Goal: Information Seeking & Learning: Learn about a topic

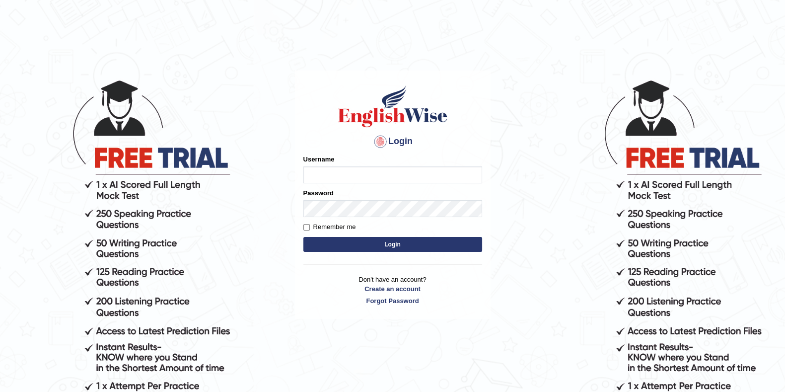
type input "eduardo_pte"
click at [386, 242] on button "Login" at bounding box center [392, 244] width 179 height 15
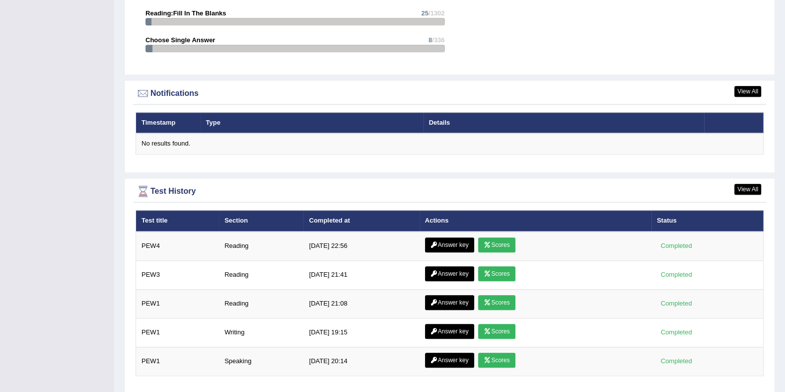
scroll to position [1226, 0]
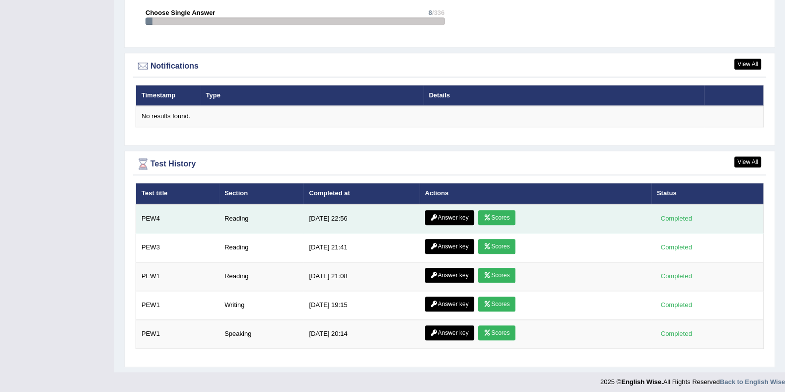
click at [464, 210] on link "Answer key" at bounding box center [449, 217] width 49 height 15
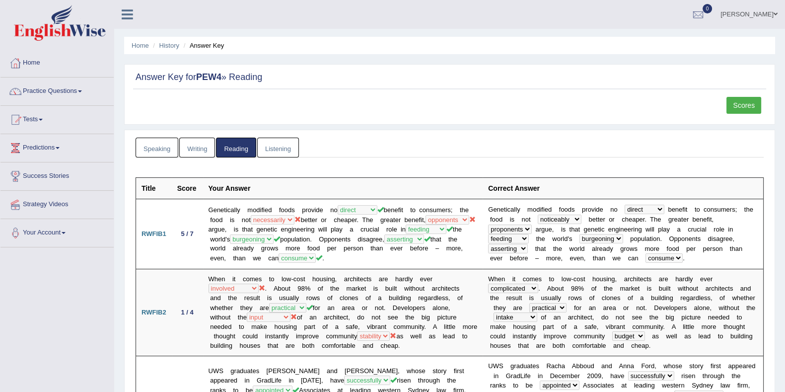
click at [737, 108] on link "Scores" at bounding box center [743, 105] width 35 height 17
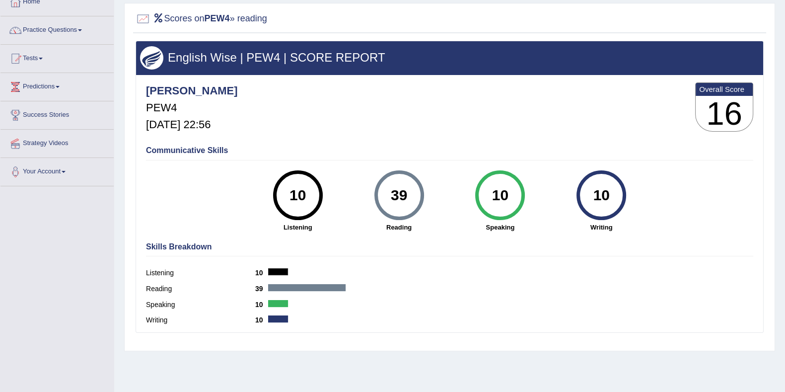
scroll to position [62, 0]
click at [122, 267] on div "Home History Scores Scores on PEW4 » reading English Wise | PEW4 | SCORE REPORT…" at bounding box center [449, 186] width 671 height 497
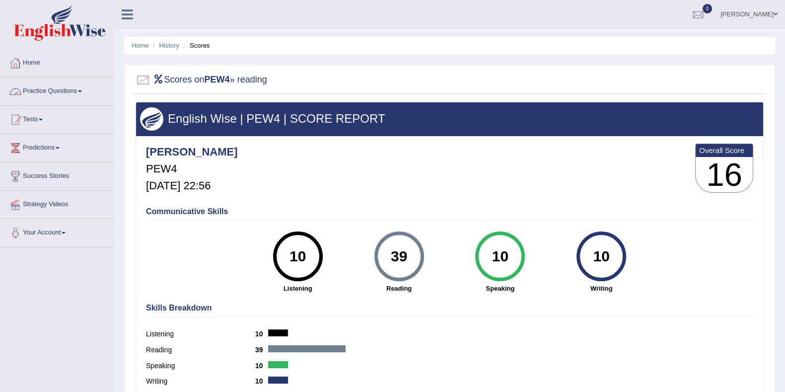
click at [90, 90] on link "Practice Questions" at bounding box center [56, 89] width 113 height 25
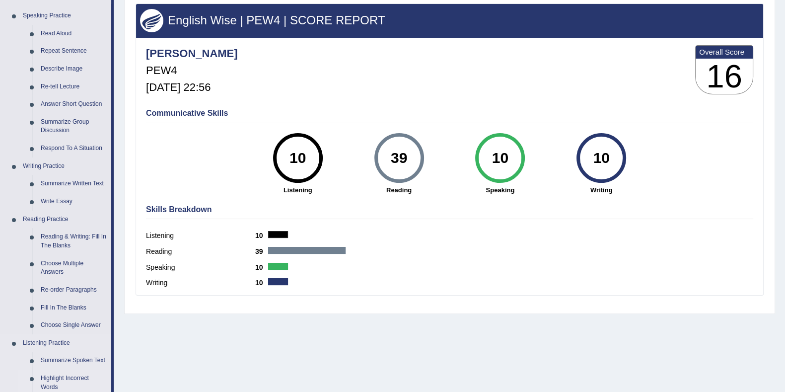
scroll to position [248, 0]
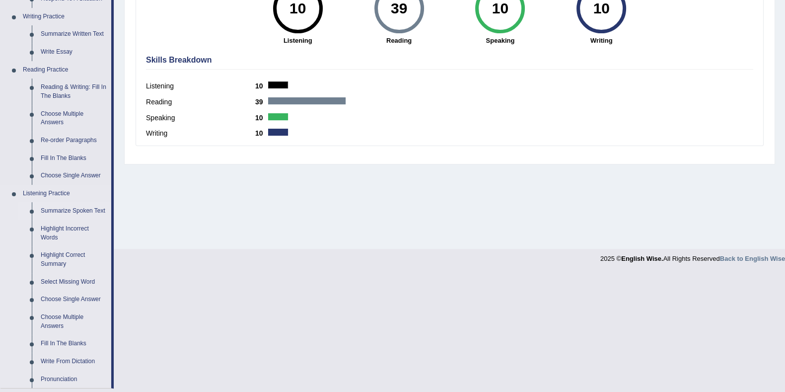
click at [62, 211] on link "Summarize Spoken Text" at bounding box center [73, 211] width 75 height 18
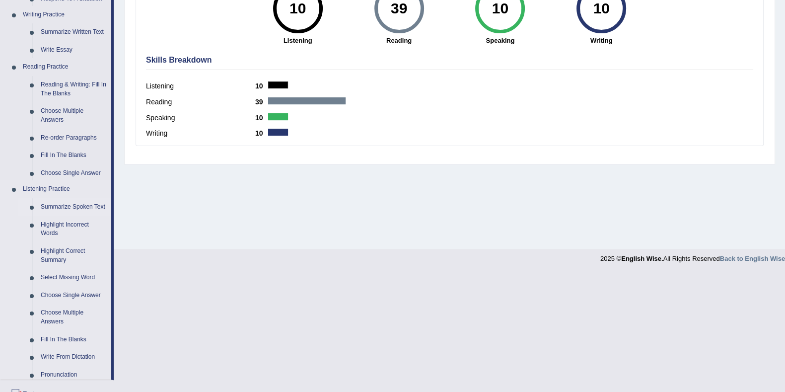
scroll to position [129, 0]
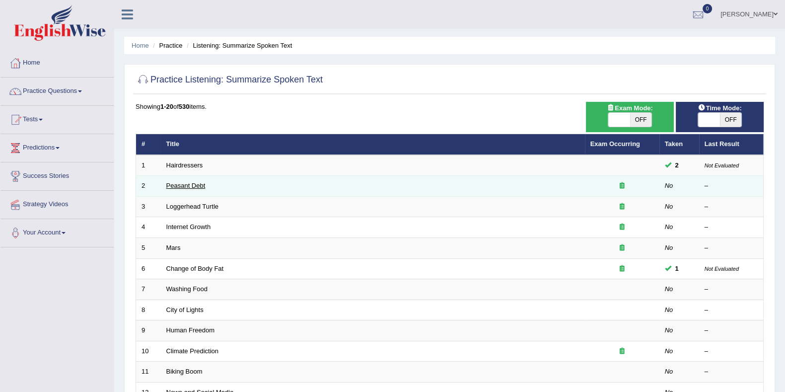
click at [184, 183] on link "Peasant Debt" at bounding box center [185, 185] width 39 height 7
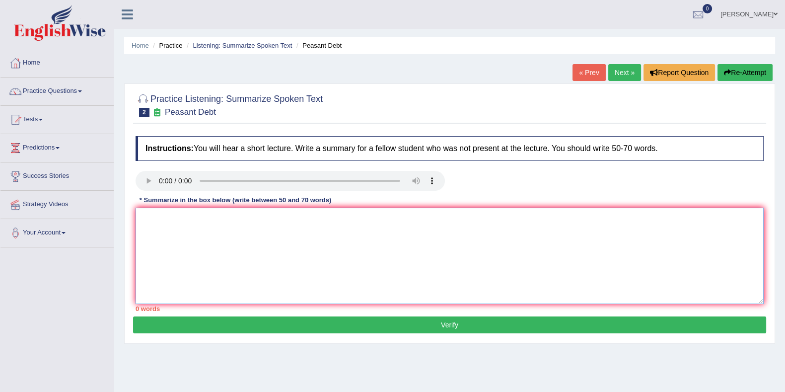
click at [187, 239] on textarea at bounding box center [450, 256] width 628 height 96
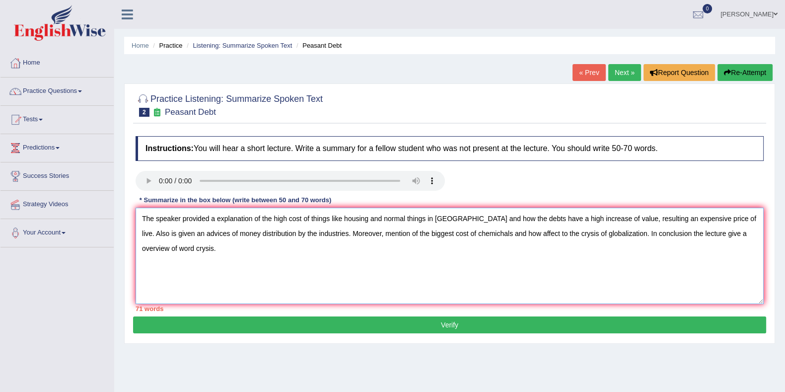
click at [362, 233] on textarea "The speaker provided a explanation of the high cost of things like housing and …" at bounding box center [450, 256] width 628 height 96
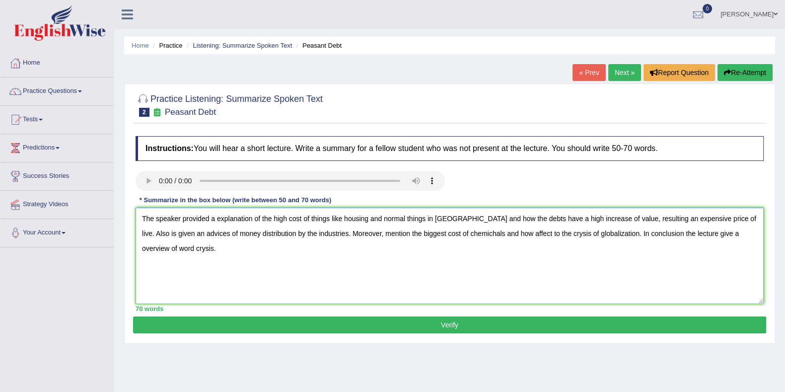
click at [285, 217] on textarea "The speaker provided a explanation of the high cost of things like housing and …" at bounding box center [450, 256] width 628 height 96
click at [534, 218] on textarea "The speaker provided a explanation of the highest cost of houeses and normal ex…" at bounding box center [450, 256] width 628 height 96
drag, startPoint x: 424, startPoint y: 234, endPoint x: 389, endPoint y: 230, distance: 35.5
click at [389, 230] on textarea "The speaker provided a explanation of the highest cost of houeses and normal ex…" at bounding box center [450, 256] width 628 height 96
click at [513, 263] on textarea "The speaker provided a explanation of the highest cost of houeses and normal ex…" at bounding box center [450, 256] width 628 height 96
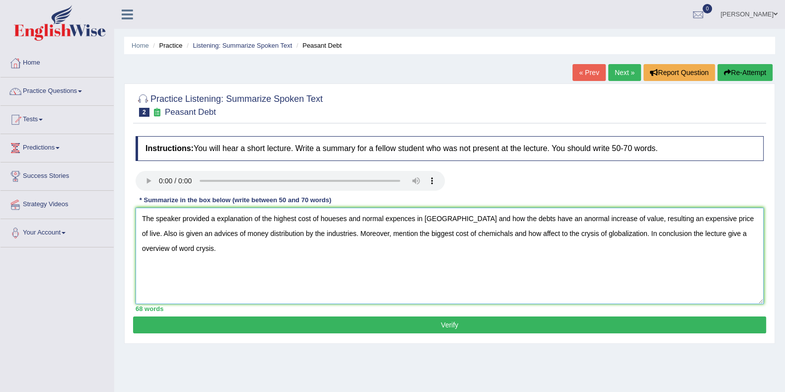
type textarea "The speaker provided a explanation of the highest cost of houeses and normal ex…"
click at [488, 327] on button "Verify" at bounding box center [449, 324] width 633 height 17
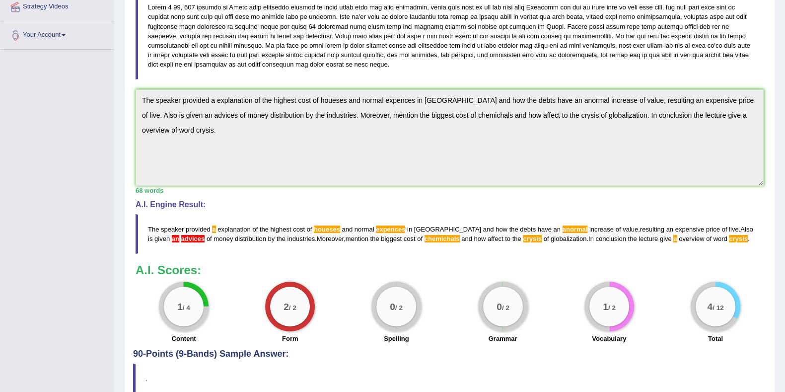
scroll to position [217, 0]
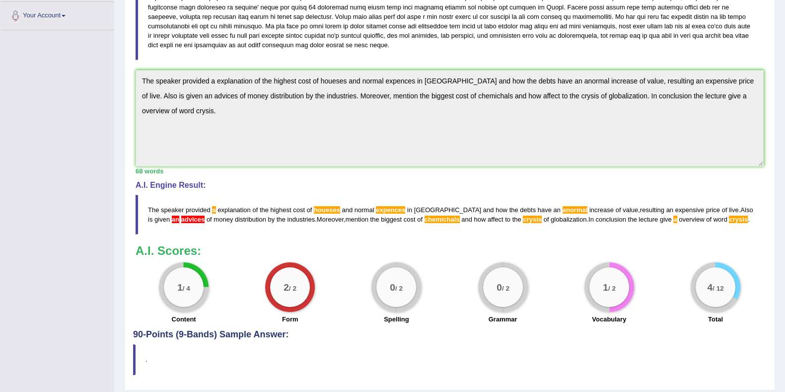
drag, startPoint x: 722, startPoint y: 219, endPoint x: 367, endPoint y: 220, distance: 355.0
click at [371, 219] on blockquote "The speaker provided a explanation of the highest cost of houeses and normal ex…" at bounding box center [450, 215] width 628 height 40
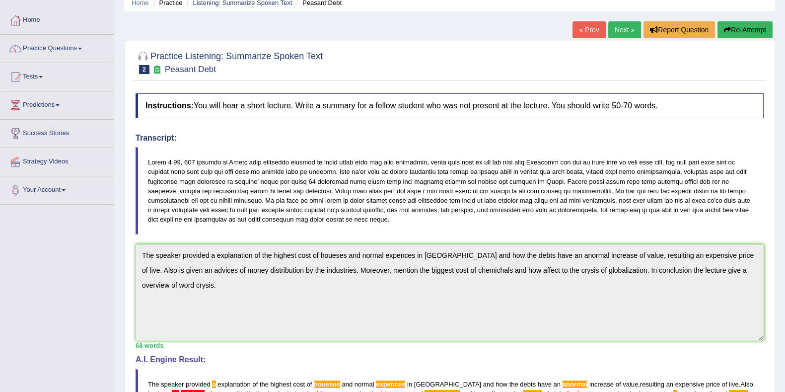
scroll to position [0, 0]
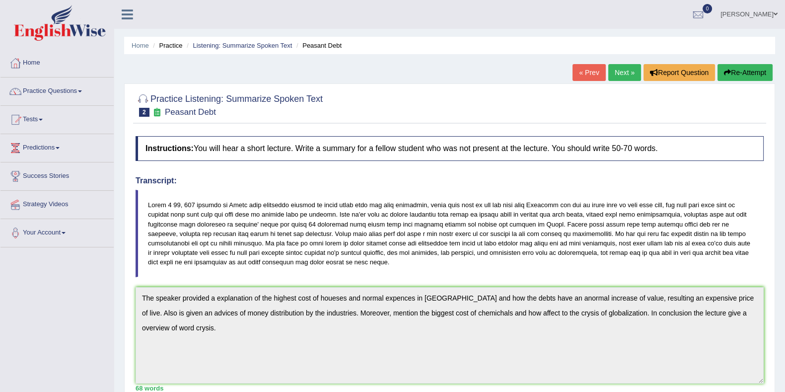
click at [742, 75] on button "Re-Attempt" at bounding box center [744, 72] width 55 height 17
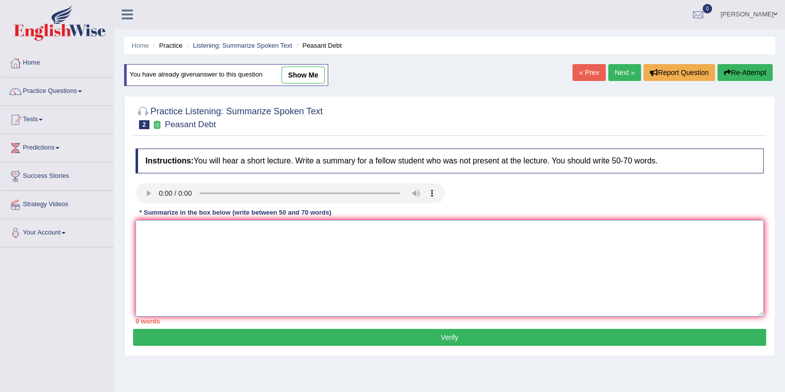
click at [204, 248] on textarea at bounding box center [450, 268] width 628 height 96
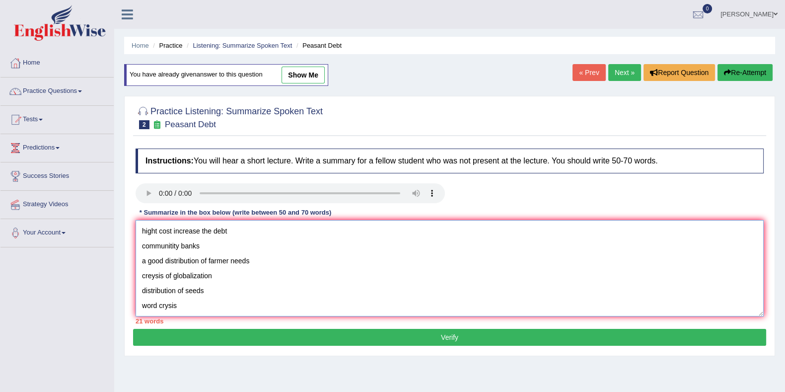
click at [142, 235] on textarea "hight cost increase the debt communitity banks a good distribution of farmer ne…" at bounding box center [450, 268] width 628 height 96
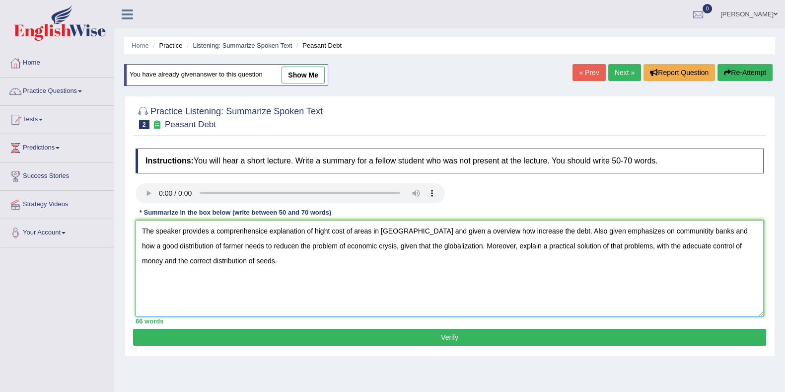
click at [208, 234] on textarea "The speaker provides a comprenhensice explanation of hight cost of areas in Ind…" at bounding box center [450, 268] width 628 height 96
click at [295, 247] on textarea "The speaker provided a comprenhensive explanation of hight cost of areas on Ind…" at bounding box center [450, 268] width 628 height 96
drag, startPoint x: 392, startPoint y: 247, endPoint x: 307, endPoint y: 246, distance: 85.4
click at [307, 246] on textarea "The speaker provided a comprenhensive explanation of hight cost of areas on Ind…" at bounding box center [450, 268] width 628 height 96
click at [509, 248] on textarea "The speaker provided a comprenhensive explanation of hight cost of areas on Ind…" at bounding box center [450, 268] width 628 height 96
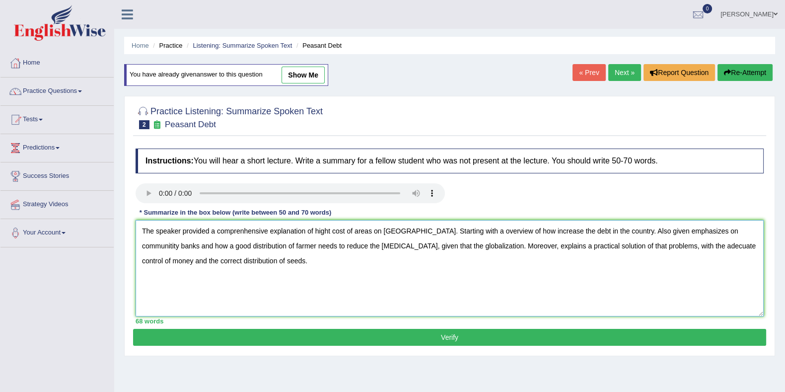
click at [727, 247] on textarea "The speaker provided a comprenhensive explanation of hight cost of areas on Ind…" at bounding box center [450, 268] width 628 height 96
click at [242, 266] on textarea "The speaker provided a comprenhensive explanation of hight cost of areas on Ind…" at bounding box center [450, 268] width 628 height 96
type textarea "The speaker provided a comprenhensive explanation of hight cost of areas on Ind…"
click at [255, 341] on button "Verify" at bounding box center [449, 337] width 633 height 17
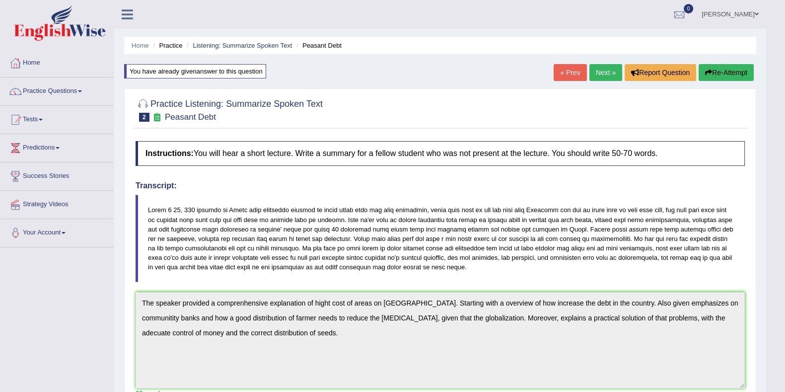
click at [598, 66] on link "Next »" at bounding box center [605, 72] width 33 height 17
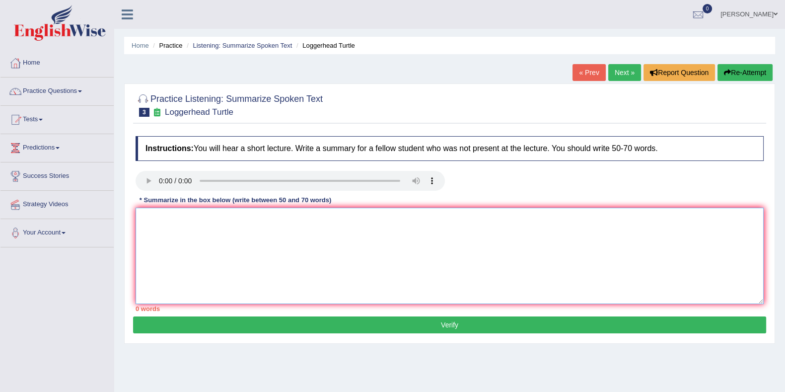
click at [229, 241] on textarea at bounding box center [450, 256] width 628 height 96
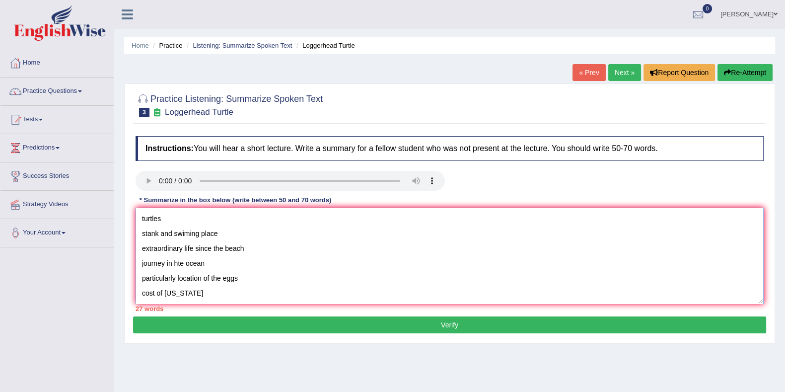
click at [139, 217] on textarea "turtles stank and swiming place extraordinary life since the beach journey in h…" at bounding box center [450, 256] width 628 height 96
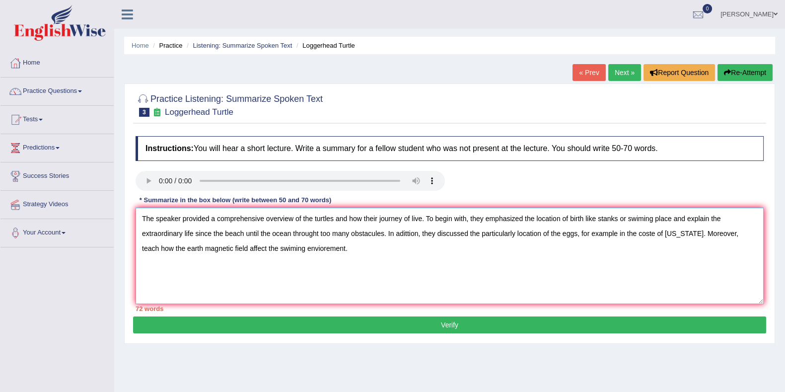
click at [656, 231] on textarea "The speaker provided a comprehensive overview of the turtles and how their jour…" at bounding box center [450, 256] width 628 height 96
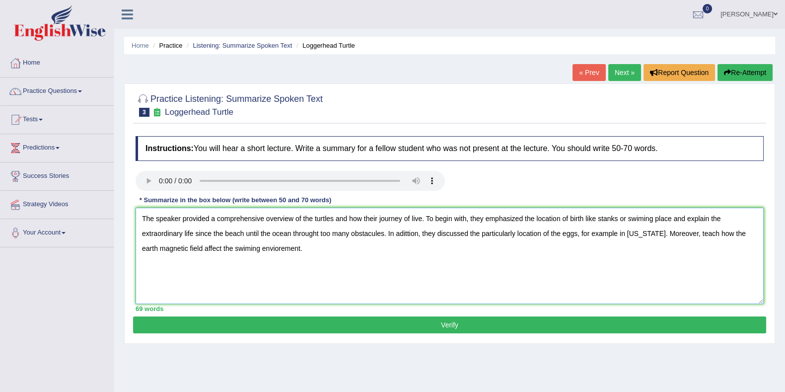
type textarea "The speaker provided a comprehensive overview of the turtles and how their jour…"
click at [441, 320] on button "Verify" at bounding box center [449, 324] width 633 height 17
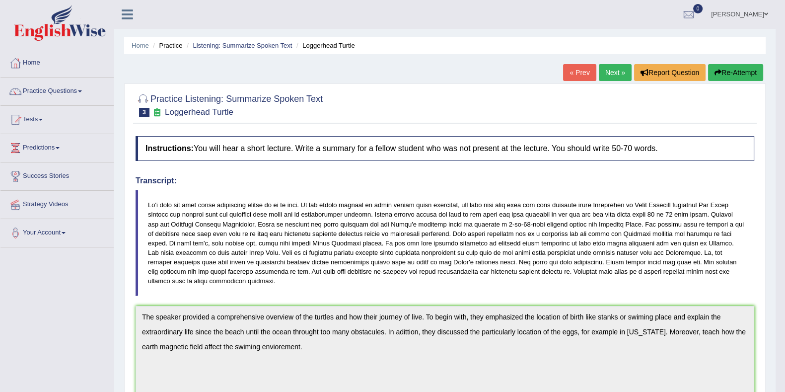
click at [602, 68] on link "Next »" at bounding box center [615, 72] width 33 height 17
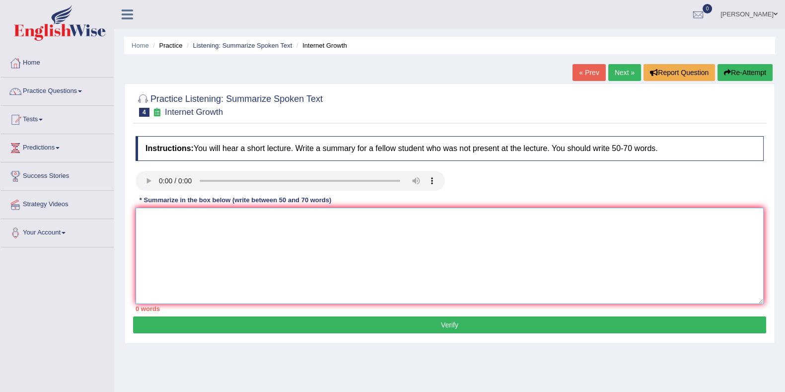
click at [174, 224] on textarea at bounding box center [450, 256] width 628 height 96
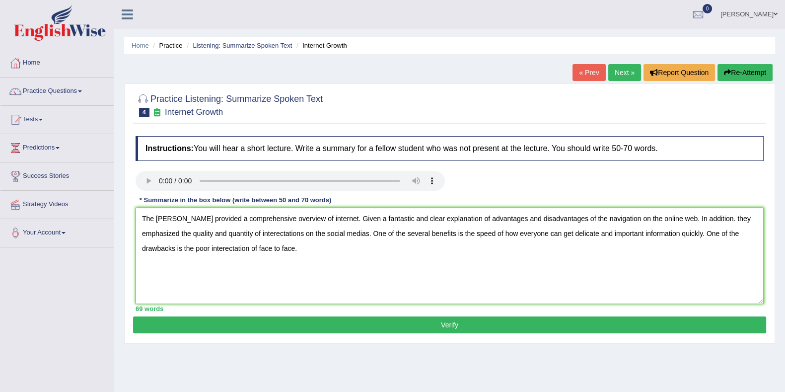
click at [177, 221] on textarea "The speakes provided a comprehensive overview of internet. Given a fantastic an…" at bounding box center [450, 256] width 628 height 96
drag, startPoint x: 206, startPoint y: 323, endPoint x: 245, endPoint y: 240, distance: 91.7
click at [213, 249] on div "Practice Listening: Summarize Spoken Text 4 Internet Growth Instructions: You w…" at bounding box center [449, 213] width 651 height 260
click at [260, 248] on textarea "The speaker provided a comprehensive overview of internet. Given a fantastic an…" at bounding box center [450, 256] width 628 height 96
type textarea "The speaker provided a comprehensive overview of internet. Given a fantastic an…"
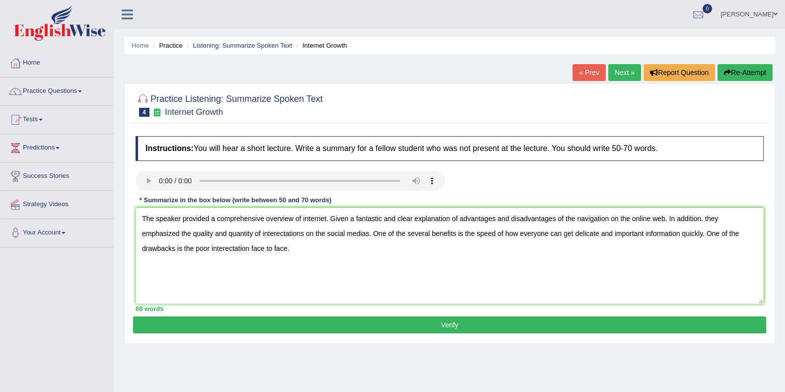
click at [289, 316] on div "Instructions: You will hear a short lecture. Write a summary for a fellow stude…" at bounding box center [449, 223] width 633 height 185
click at [293, 325] on button "Verify" at bounding box center [449, 324] width 633 height 17
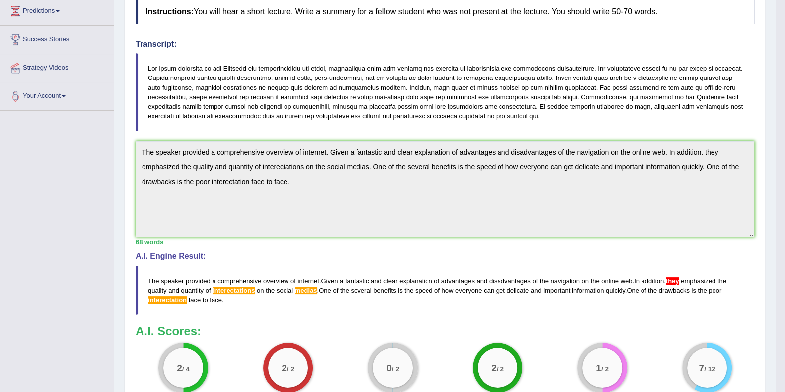
scroll to position [61, 0]
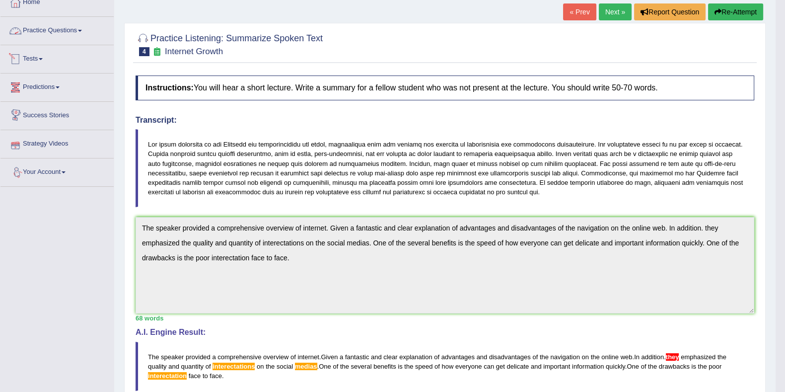
click at [61, 23] on link "Practice Questions" at bounding box center [56, 29] width 113 height 25
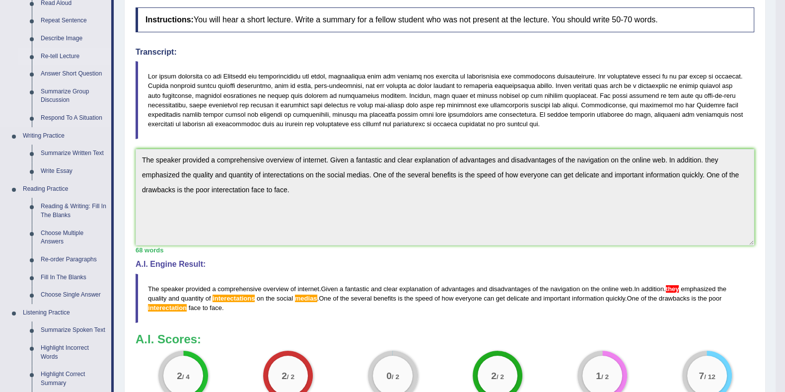
scroll to position [185, 0]
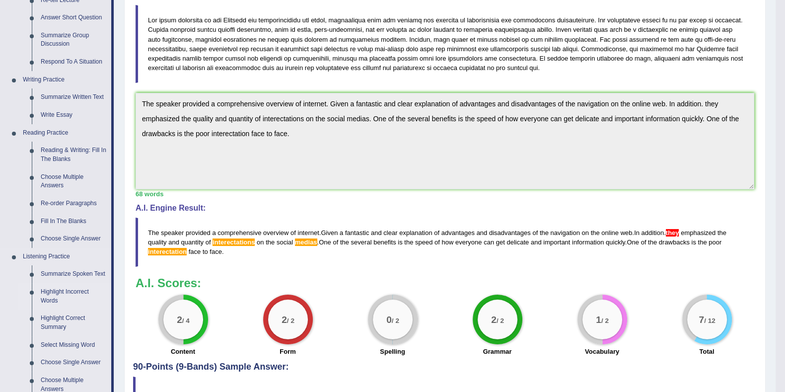
click at [79, 291] on link "Highlight Incorrect Words" at bounding box center [73, 296] width 75 height 26
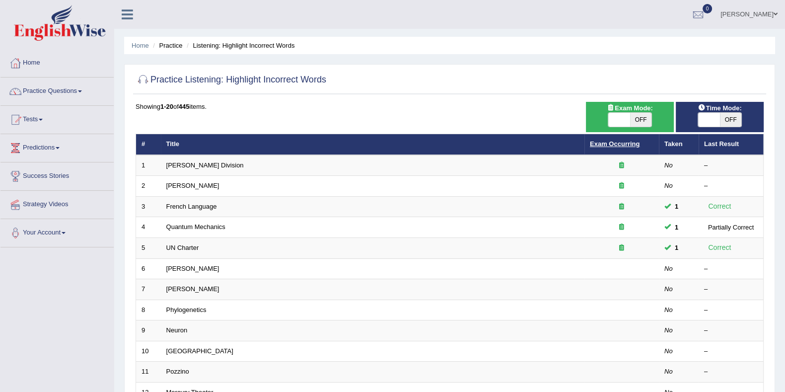
click at [603, 146] on link "Exam Occurring" at bounding box center [615, 143] width 50 height 7
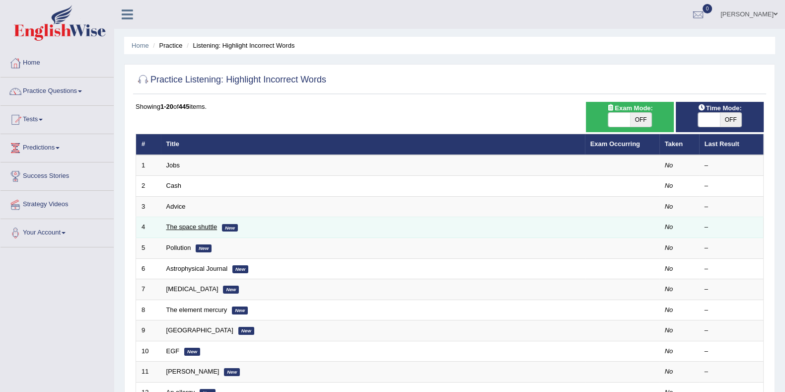
click at [200, 224] on link "The space shuttle" at bounding box center [191, 226] width 51 height 7
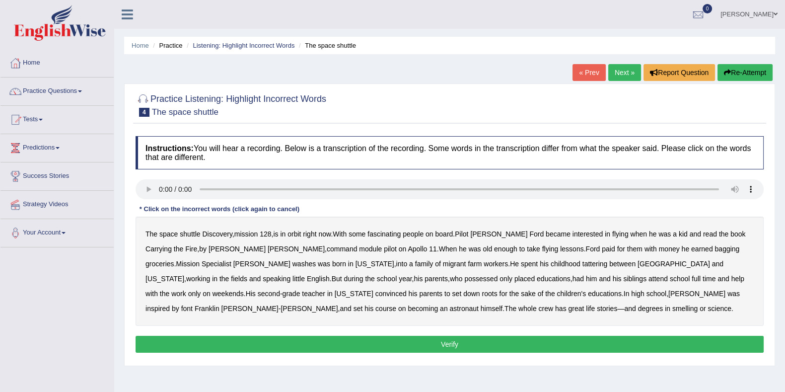
click at [730, 235] on b "book" at bounding box center [737, 234] width 15 height 8
click at [730, 234] on b "book" at bounding box center [737, 234] width 15 height 8
click at [292, 262] on b "washes" at bounding box center [303, 264] width 23 height 8
click at [582, 264] on b "tattering" at bounding box center [594, 264] width 25 height 8
click at [514, 280] on b "placed" at bounding box center [524, 279] width 20 height 8
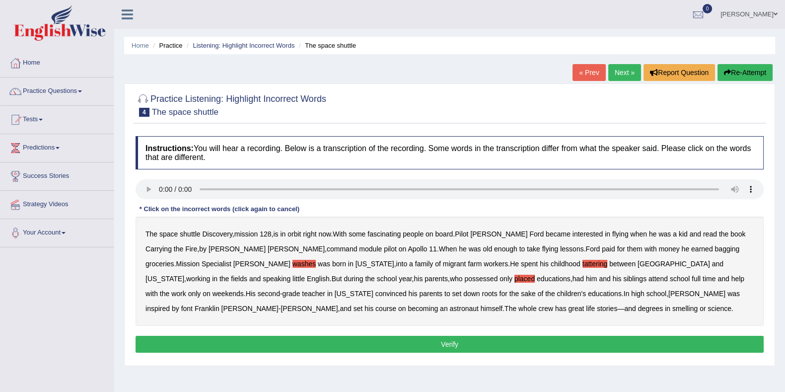
click at [193, 304] on b "font" at bounding box center [186, 308] width 11 height 8
click at [672, 310] on b "smelling" at bounding box center [684, 308] width 25 height 8
click at [385, 347] on button "Verify" at bounding box center [450, 344] width 628 height 17
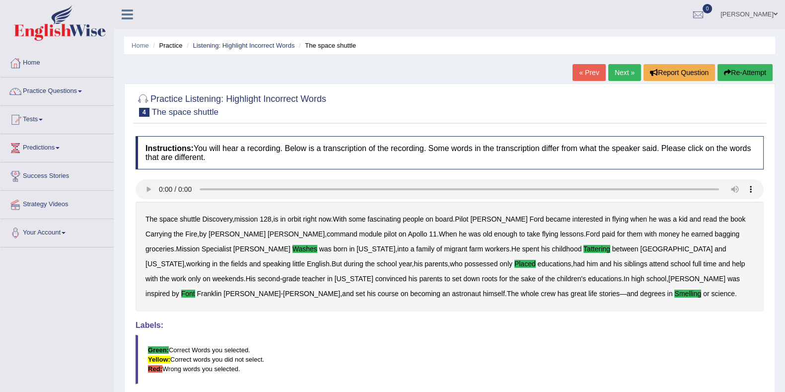
click at [430, 389] on div "Instructions: You will hear a recording. Below is a transcription of the record…" at bounding box center [449, 297] width 633 height 332
click at [52, 86] on link "Practice Questions" at bounding box center [56, 89] width 113 height 25
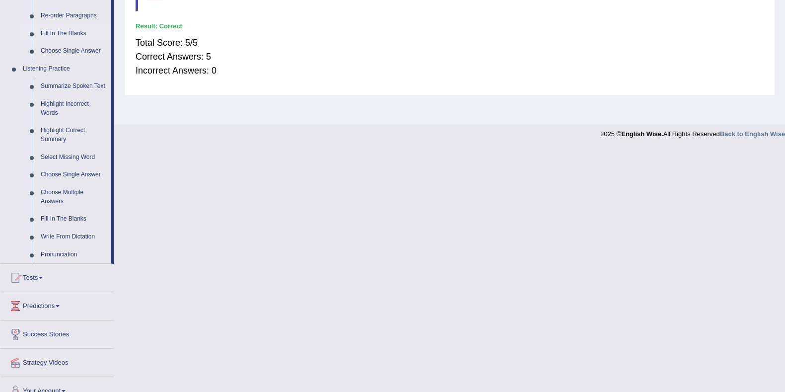
scroll to position [385, 0]
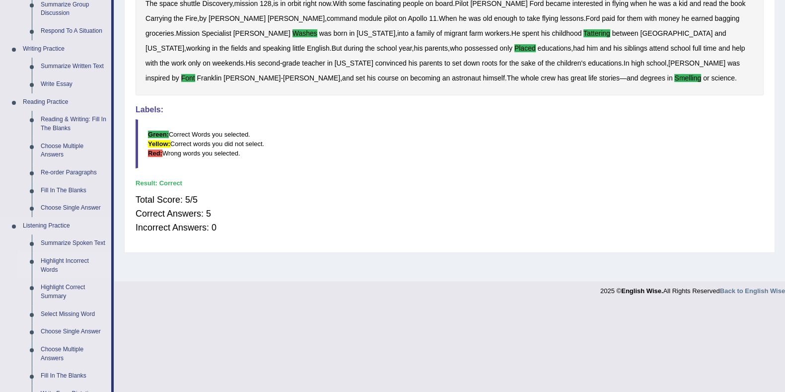
scroll to position [261, 0]
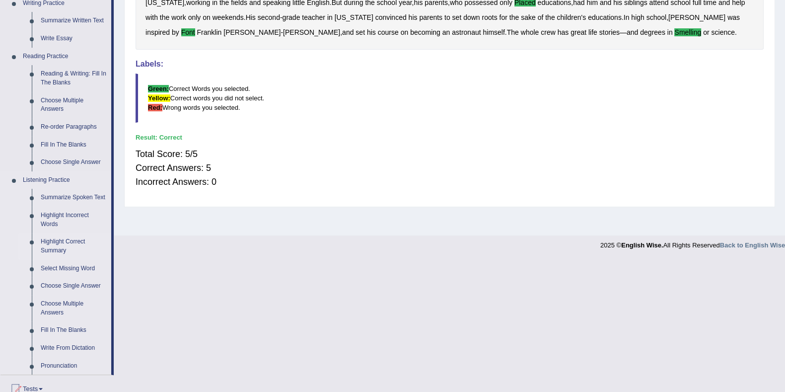
click at [75, 241] on link "Highlight Correct Summary" at bounding box center [73, 246] width 75 height 26
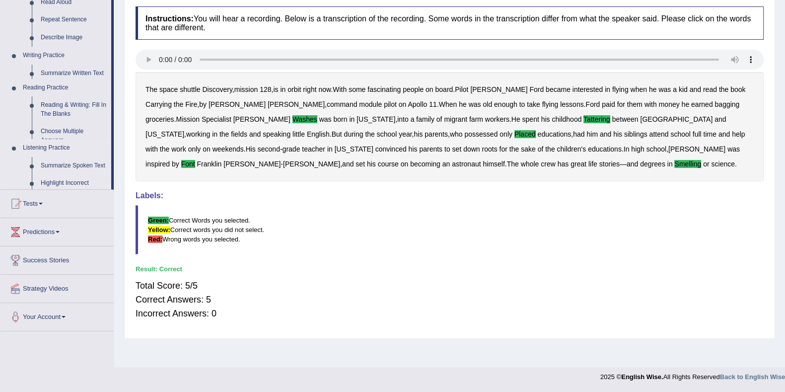
scroll to position [129, 0]
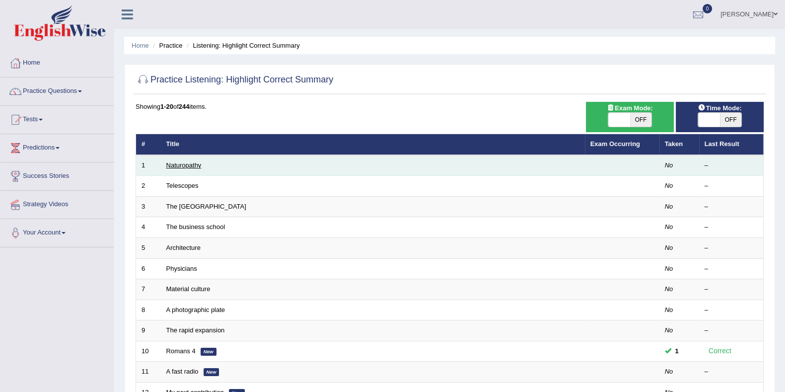
click at [189, 165] on link "Naturopathy" at bounding box center [183, 164] width 35 height 7
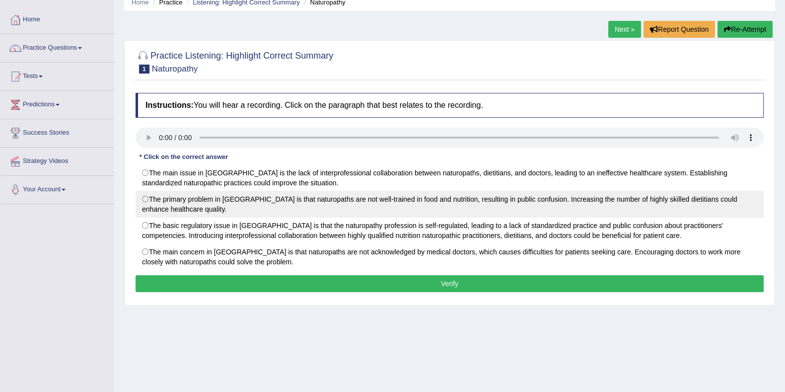
scroll to position [62, 0]
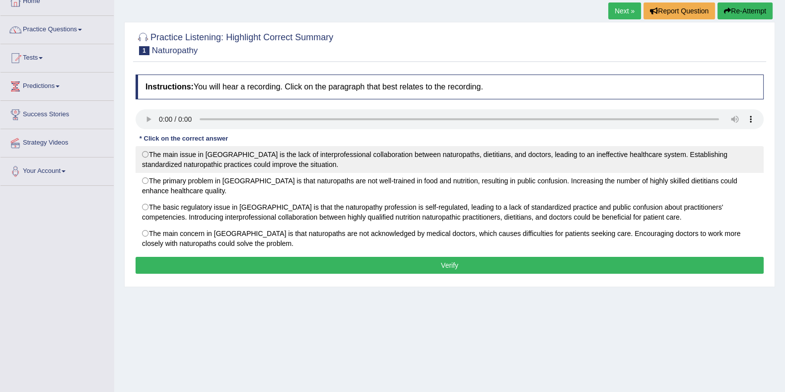
click at [189, 164] on label "The main issue in [GEOGRAPHIC_DATA] is the lack of interprofessional collaborat…" at bounding box center [450, 159] width 628 height 27
radio input "true"
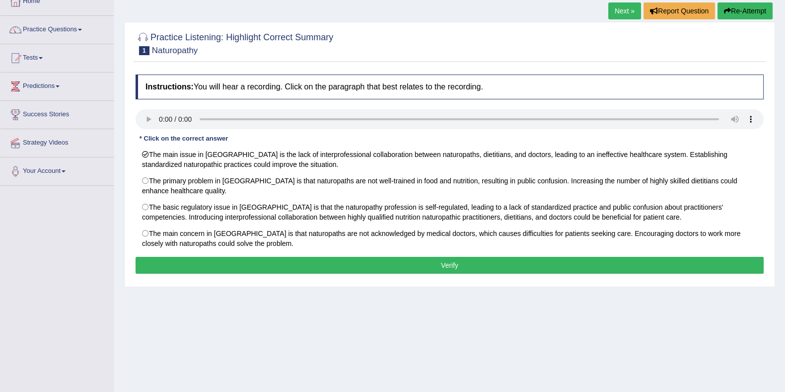
click at [325, 272] on button "Verify" at bounding box center [450, 265] width 628 height 17
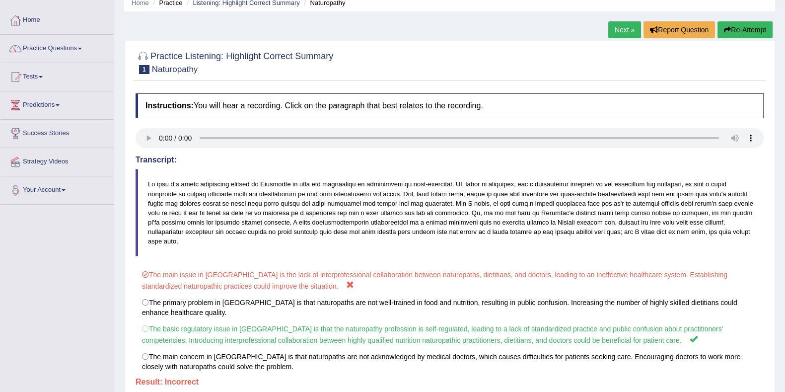
scroll to position [0, 0]
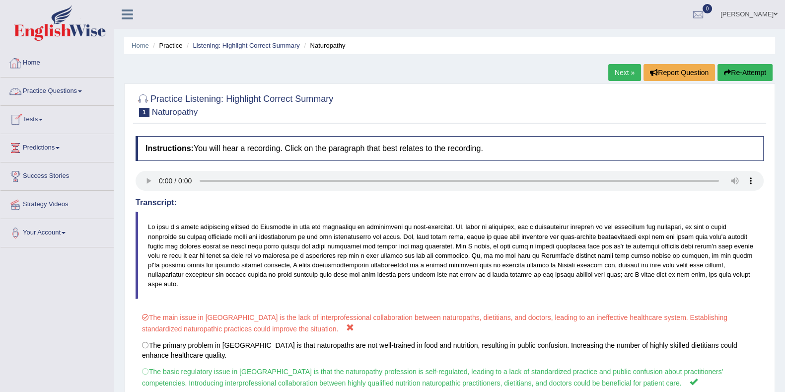
click at [35, 71] on link "Home" at bounding box center [56, 61] width 113 height 25
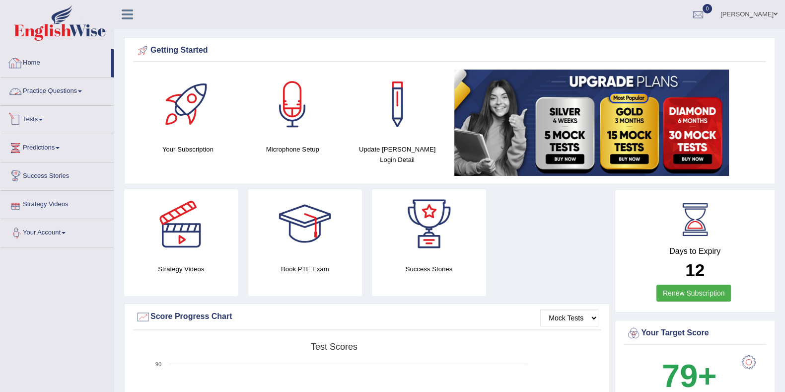
click at [38, 92] on link "Practice Questions" at bounding box center [56, 89] width 113 height 25
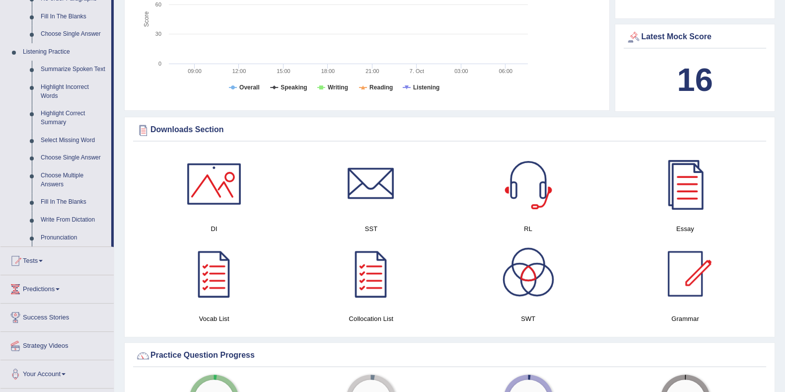
scroll to position [434, 0]
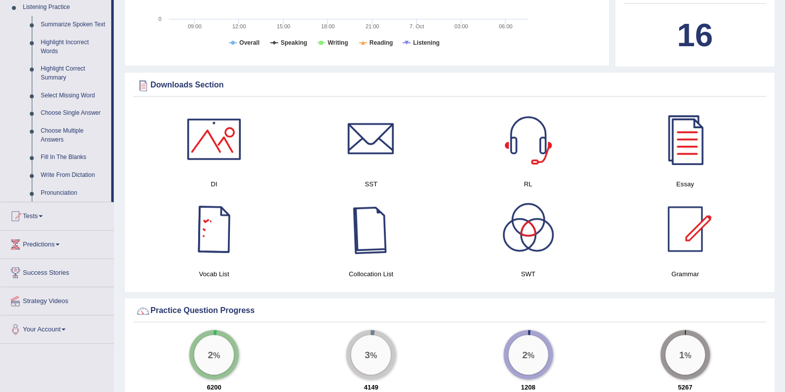
click at [215, 245] on div at bounding box center [214, 229] width 70 height 70
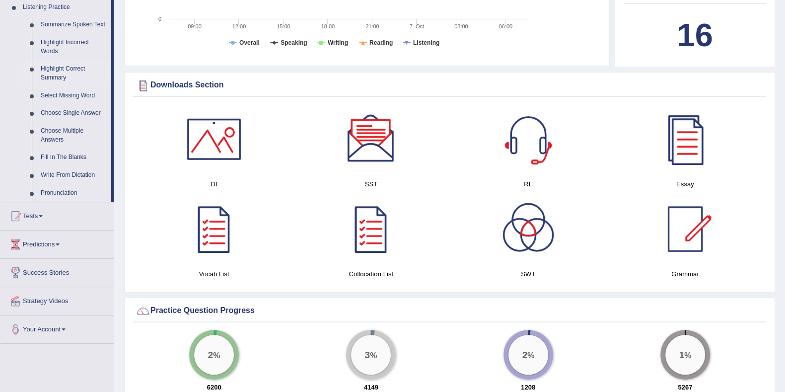
click at [65, 71] on link "Highlight Correct Summary" at bounding box center [73, 73] width 75 height 26
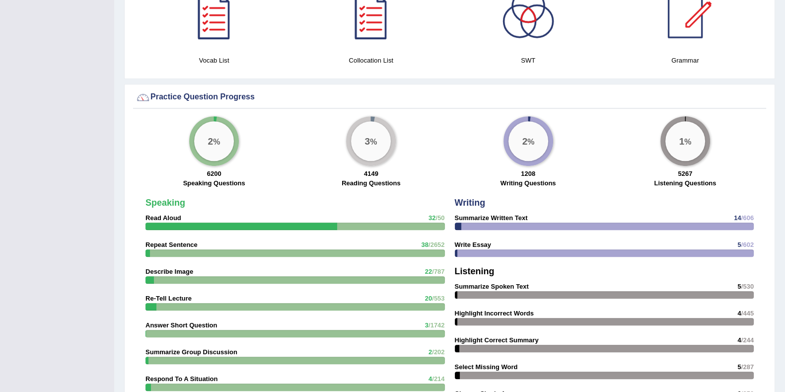
scroll to position [633, 0]
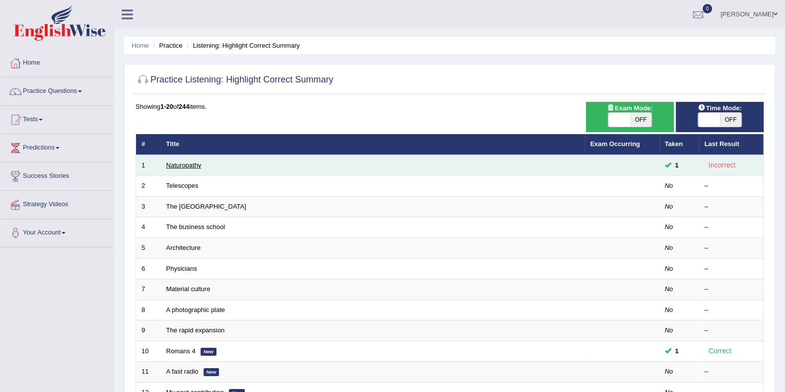
click at [173, 167] on link "Naturopathy" at bounding box center [183, 164] width 35 height 7
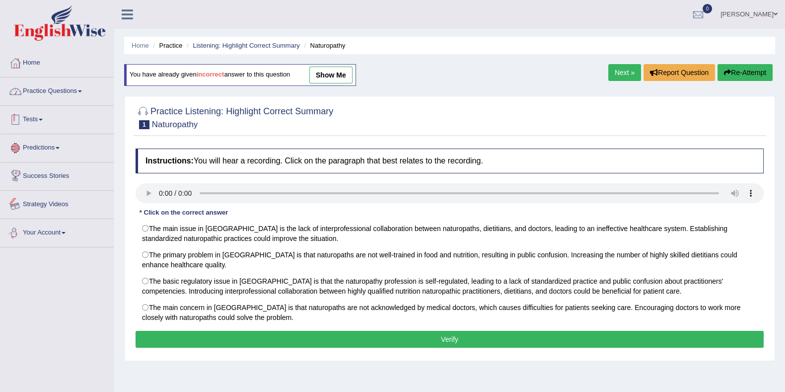
click at [55, 91] on link "Practice Questions" at bounding box center [56, 89] width 113 height 25
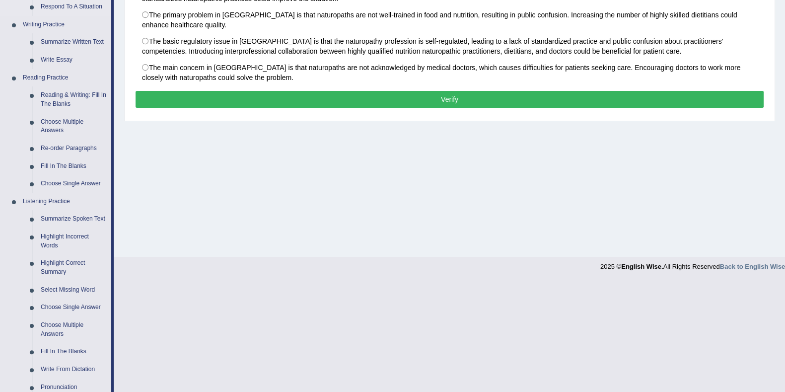
scroll to position [310, 0]
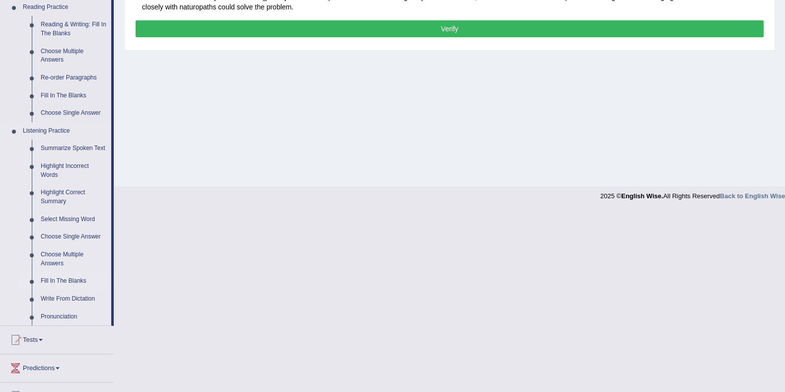
click at [74, 282] on link "Fill In The Blanks" at bounding box center [73, 281] width 75 height 18
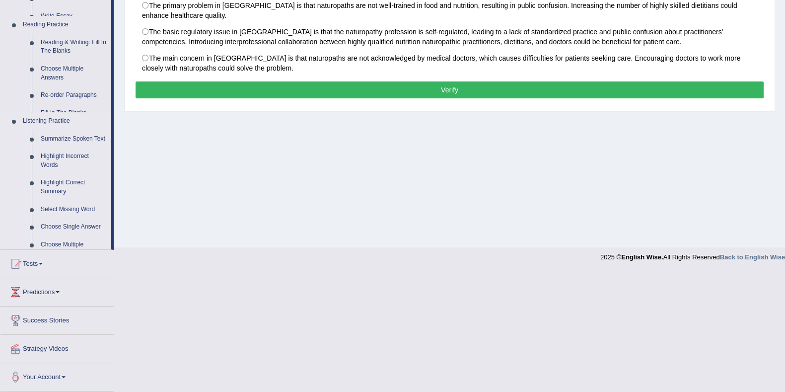
scroll to position [129, 0]
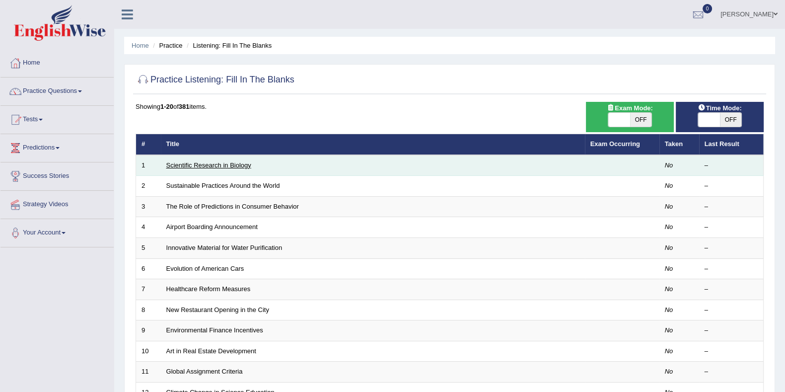
click at [218, 162] on link "Scientific Research in Biology" at bounding box center [208, 164] width 85 height 7
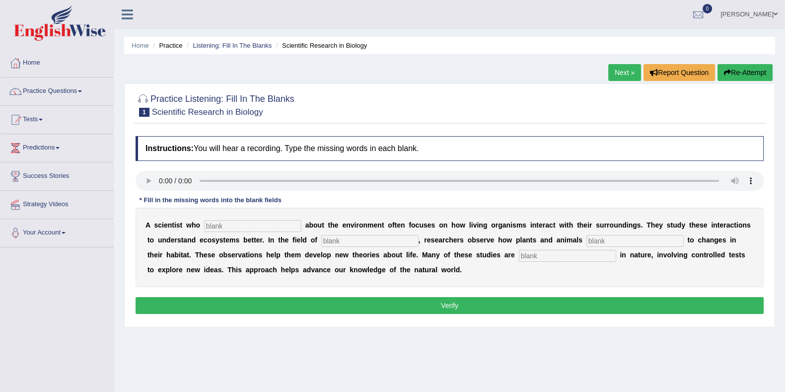
click at [249, 229] on input "text" at bounding box center [252, 226] width 97 height 12
type input "cares"
type input "byology"
type input "respond"
type input "experimental"
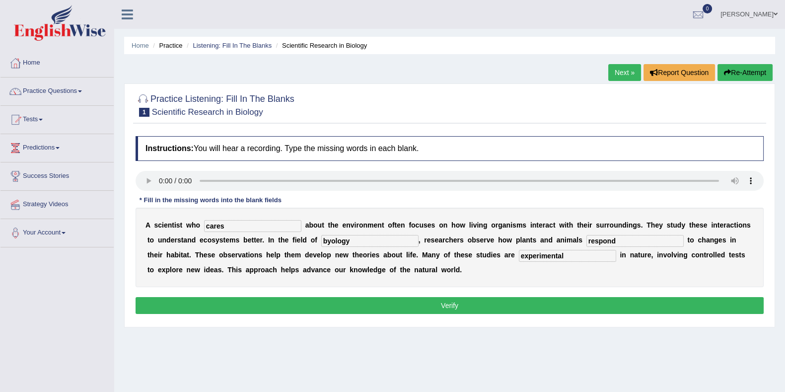
click at [233, 227] on input "cares" at bounding box center [252, 226] width 97 height 12
type input "biology"
click at [265, 302] on button "Verify" at bounding box center [450, 305] width 628 height 17
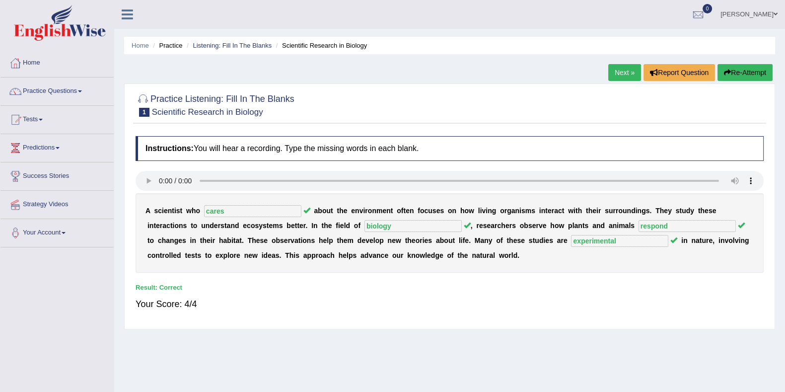
click at [612, 77] on link "Next »" at bounding box center [624, 72] width 33 height 17
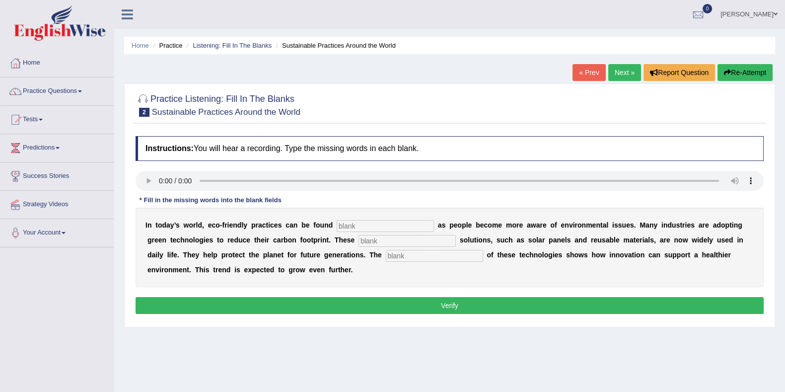
click at [405, 226] on input "text" at bounding box center [385, 226] width 97 height 12
type input "everywhere"
type input "suistainable"
type input "application"
click at [369, 240] on input "suistainable" at bounding box center [406, 241] width 97 height 12
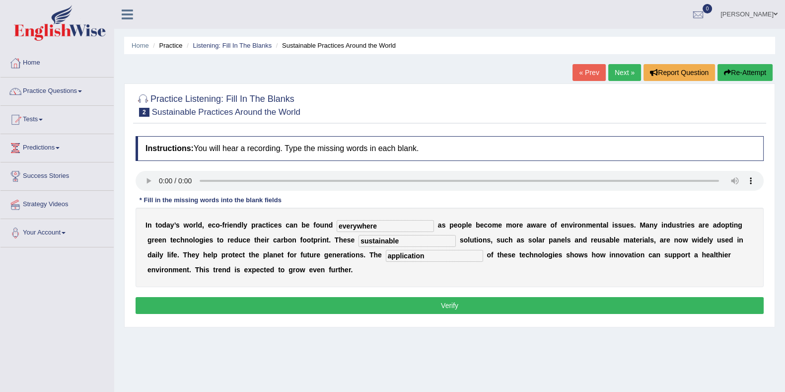
type input "sustainable"
click at [471, 299] on button "Verify" at bounding box center [450, 305] width 628 height 17
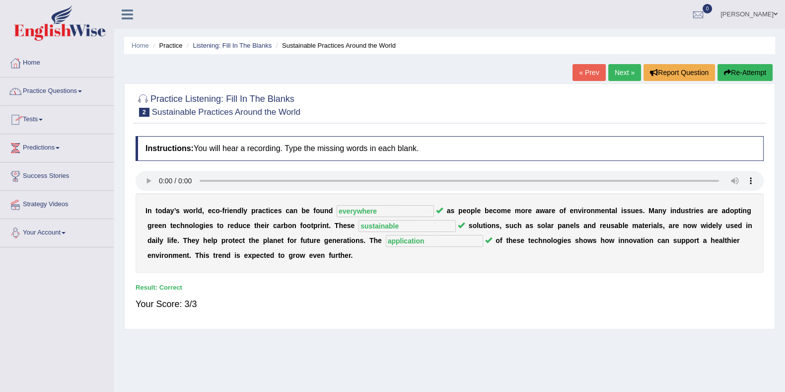
click at [64, 94] on link "Practice Questions" at bounding box center [56, 89] width 113 height 25
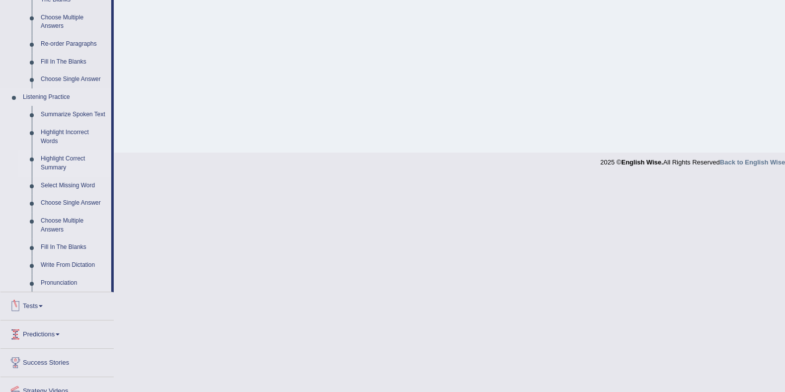
scroll to position [385, 0]
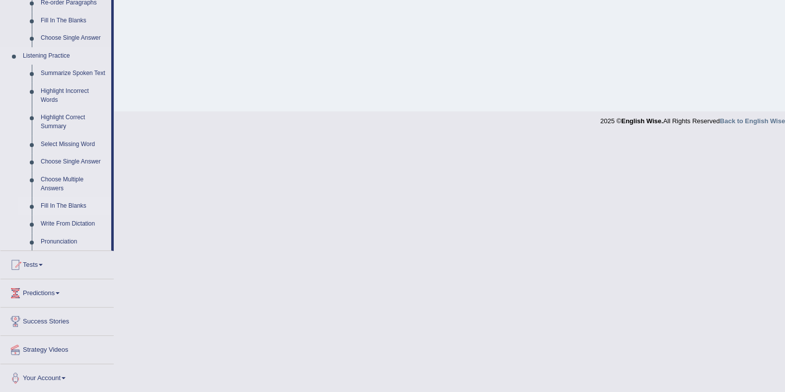
click at [57, 202] on link "Fill In The Blanks" at bounding box center [73, 206] width 75 height 18
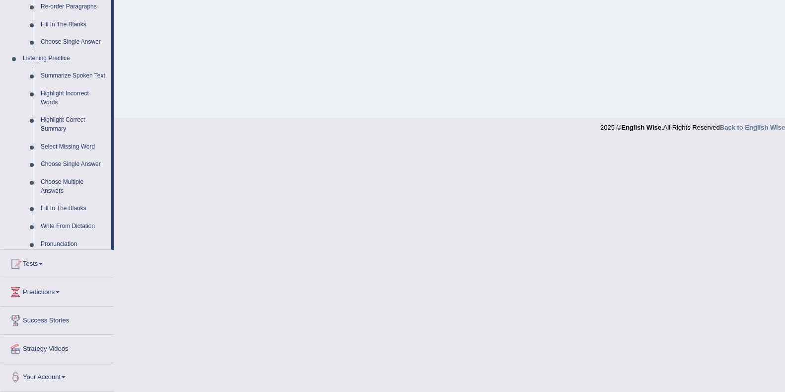
scroll to position [129, 0]
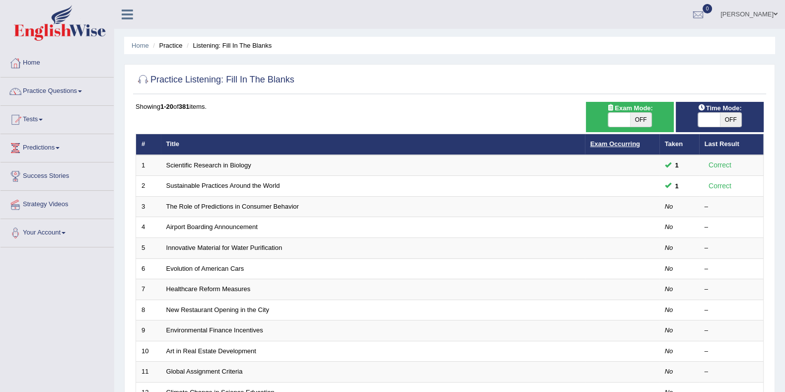
click at [628, 146] on link "Exam Occurring" at bounding box center [615, 143] width 50 height 7
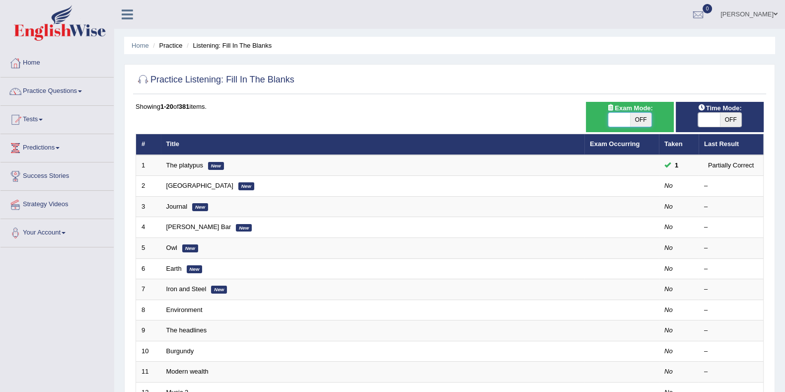
click at [618, 117] on span at bounding box center [619, 120] width 22 height 14
checkbox input "true"
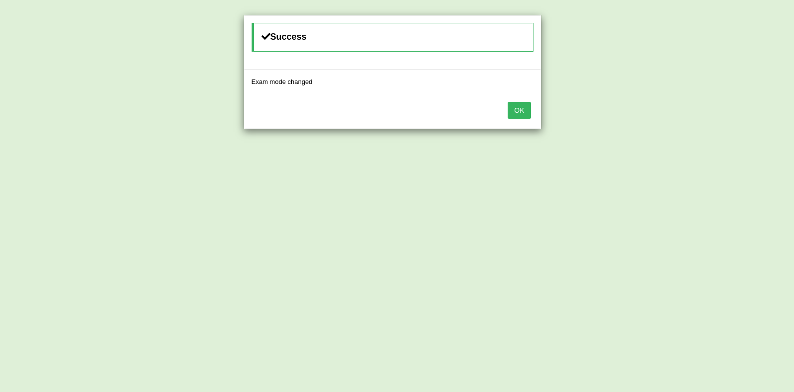
click at [515, 113] on button "OK" at bounding box center [519, 110] width 23 height 17
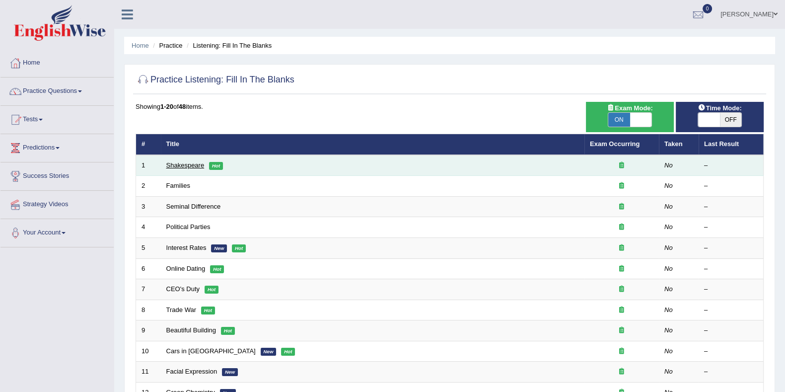
click at [191, 163] on link "Shakespeare" at bounding box center [185, 164] width 38 height 7
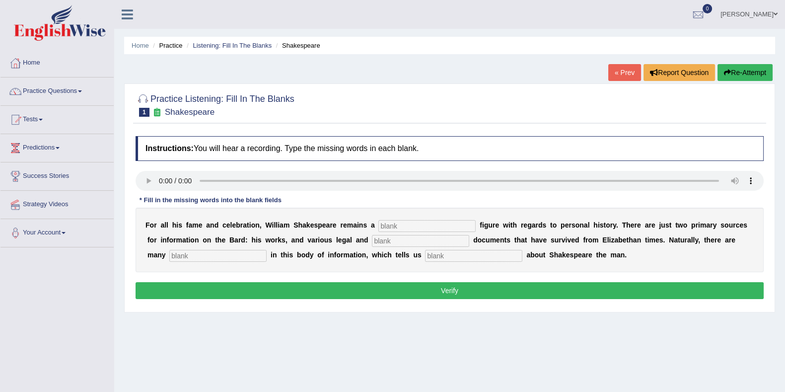
click at [395, 225] on input "text" at bounding box center [426, 226] width 97 height 12
type input "mysterious"
type input "charge"
type input "gaps"
type input "a"
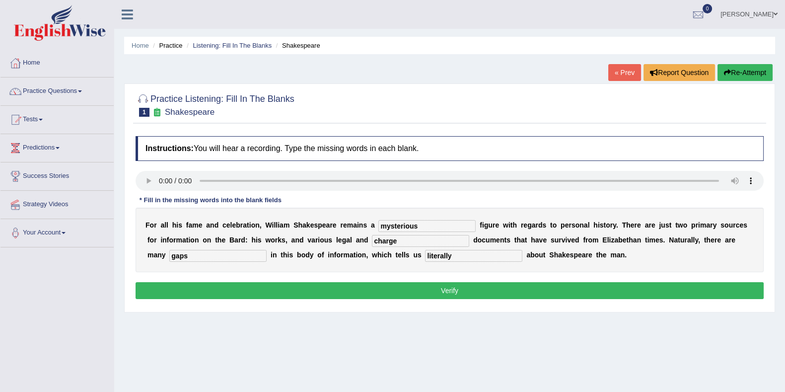
type input "literally"
click at [405, 244] on input "charge" at bounding box center [420, 241] width 97 height 12
click at [412, 287] on button "Verify" at bounding box center [450, 290] width 628 height 17
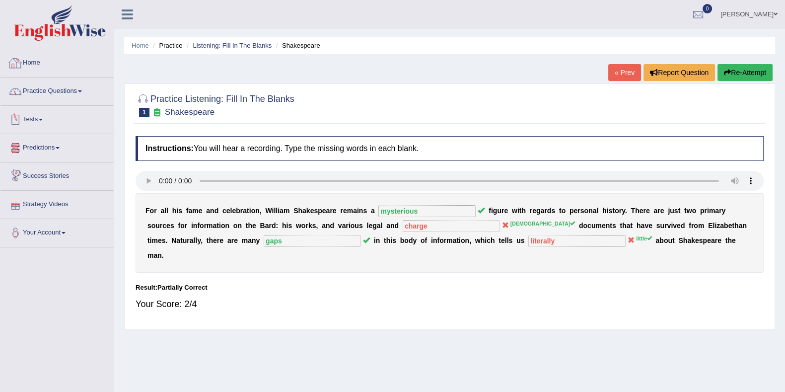
click at [45, 68] on link "Home" at bounding box center [56, 61] width 113 height 25
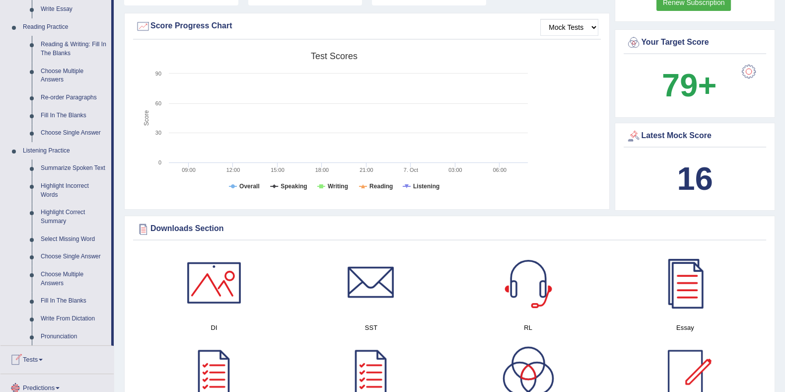
scroll to position [310, 0]
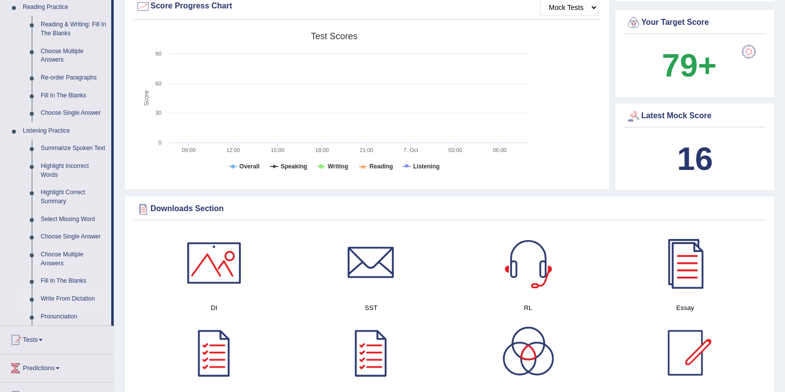
click at [75, 299] on link "Write From Dictation" at bounding box center [73, 299] width 75 height 18
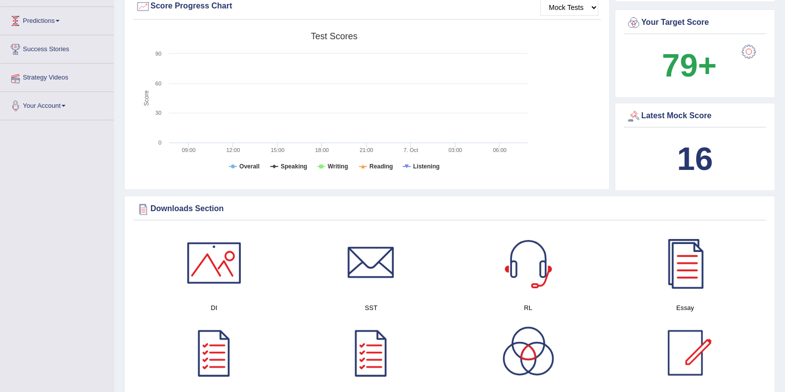
scroll to position [220, 0]
